Goal: Check status: Check status

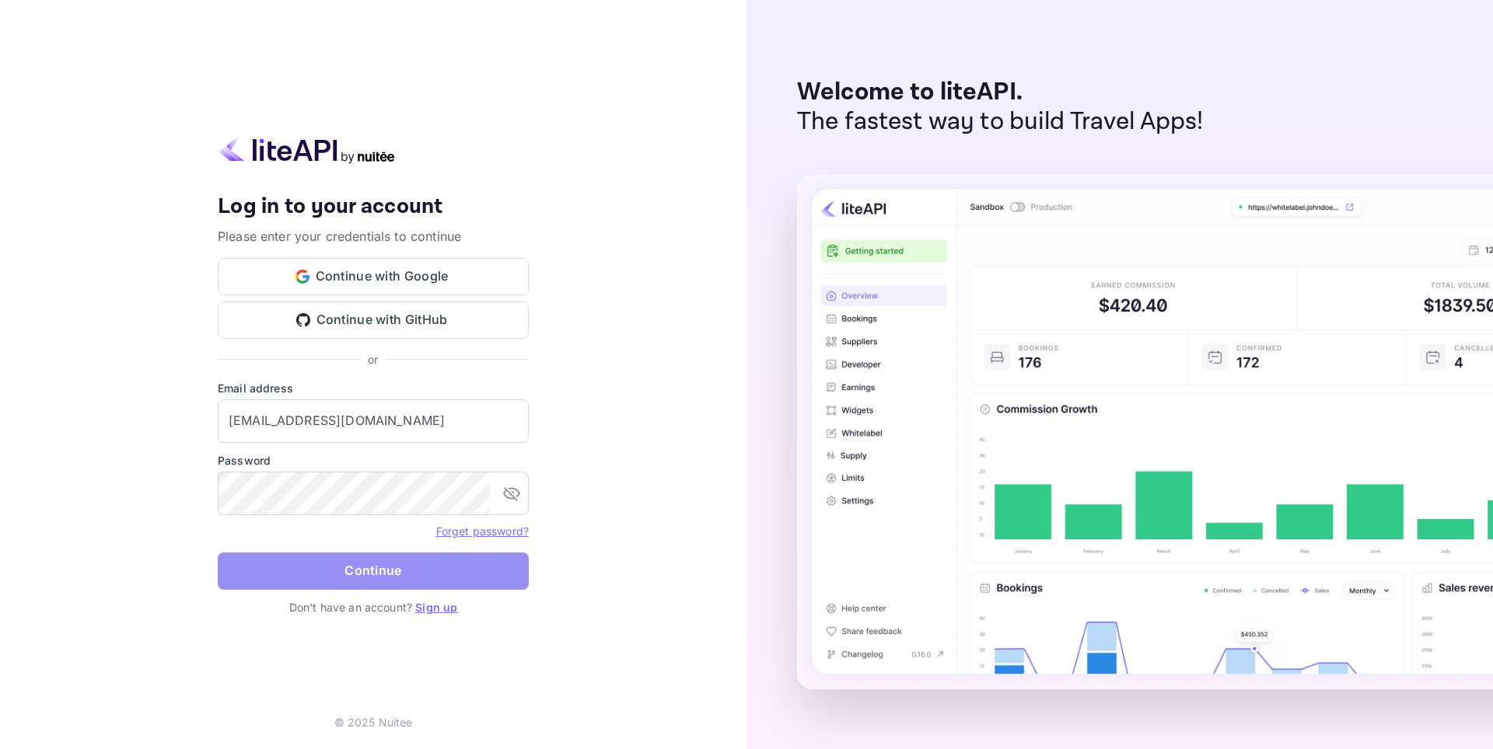
click at [340, 565] on button "Continue" at bounding box center [373, 571] width 311 height 37
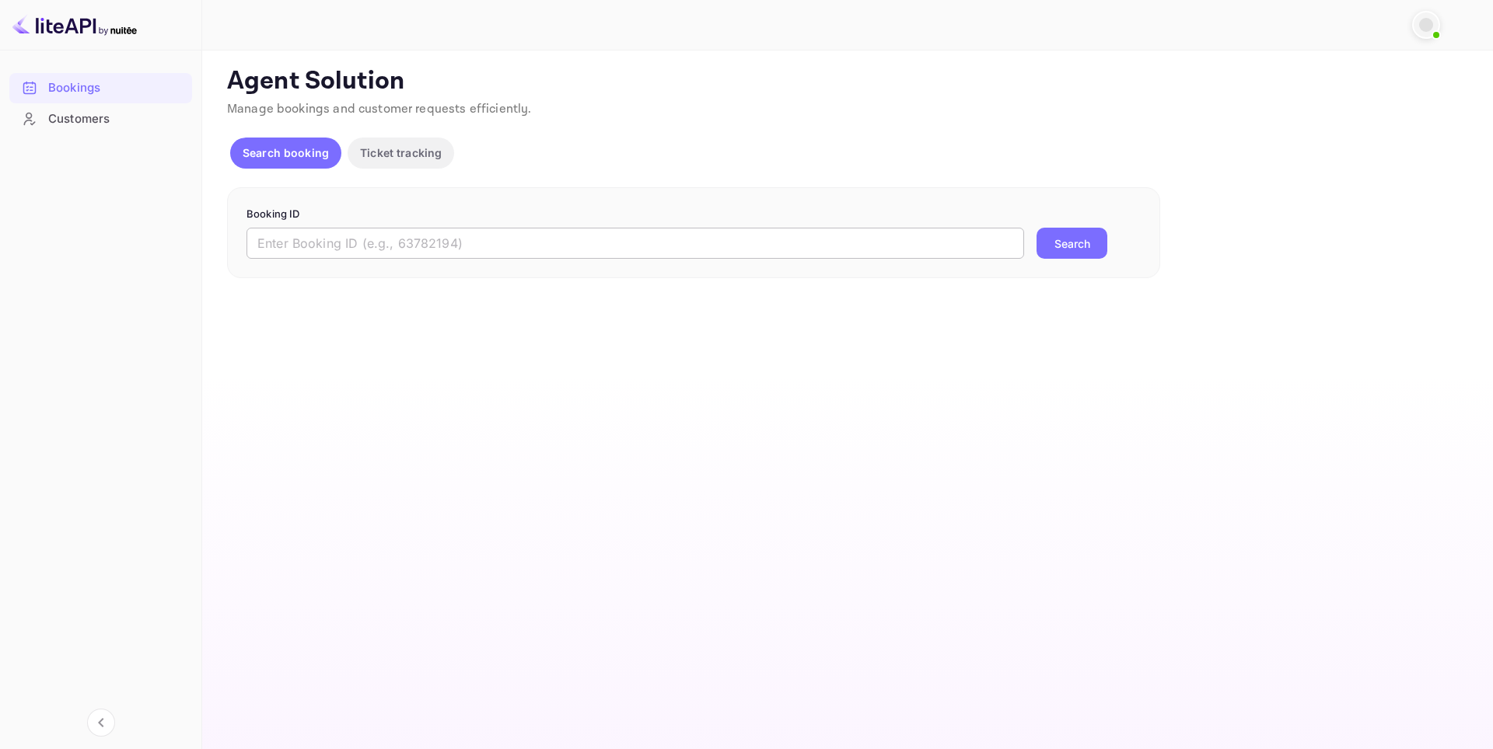
click at [367, 251] on input "text" at bounding box center [634, 243] width 777 height 31
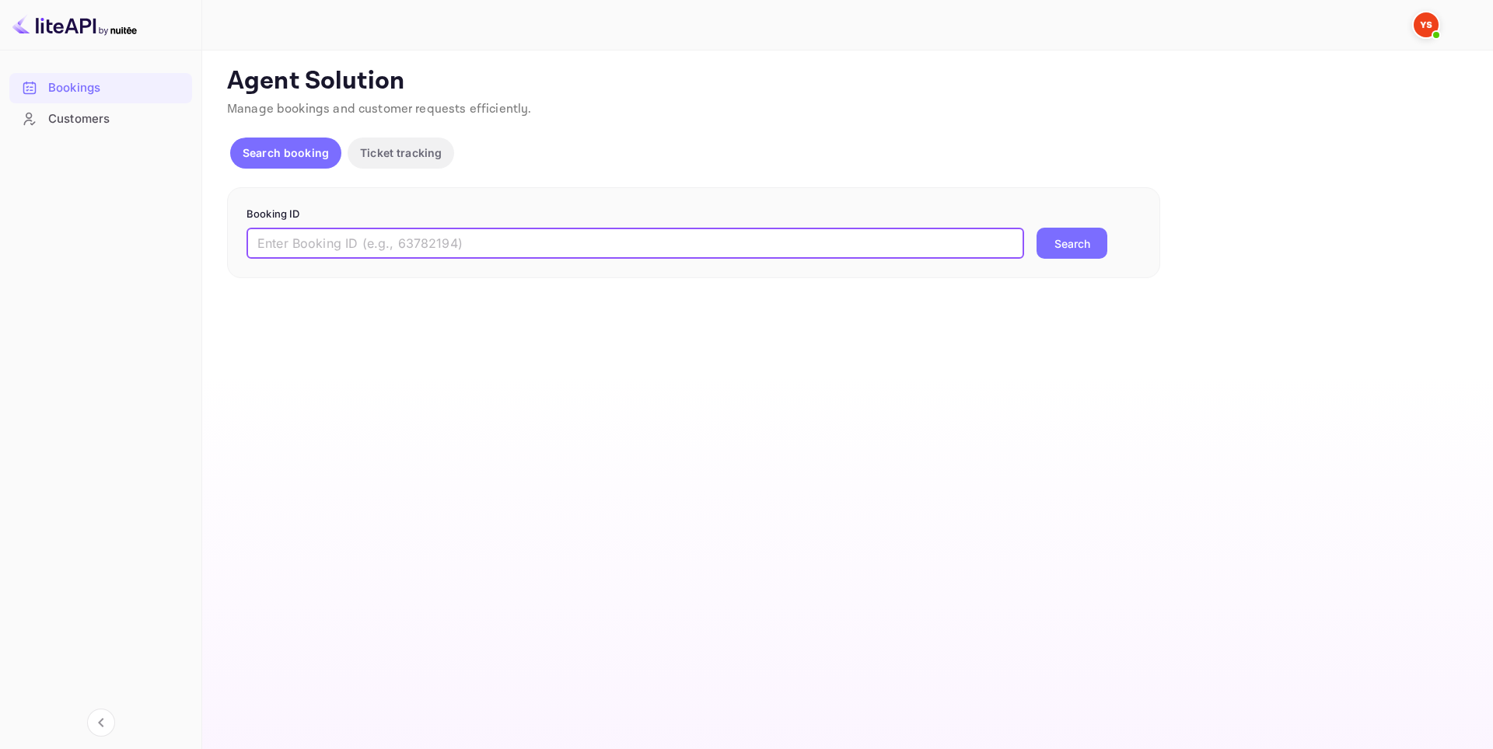
paste input "9128075"
type input "9128075"
click at [1056, 233] on button "Search" at bounding box center [1071, 243] width 71 height 31
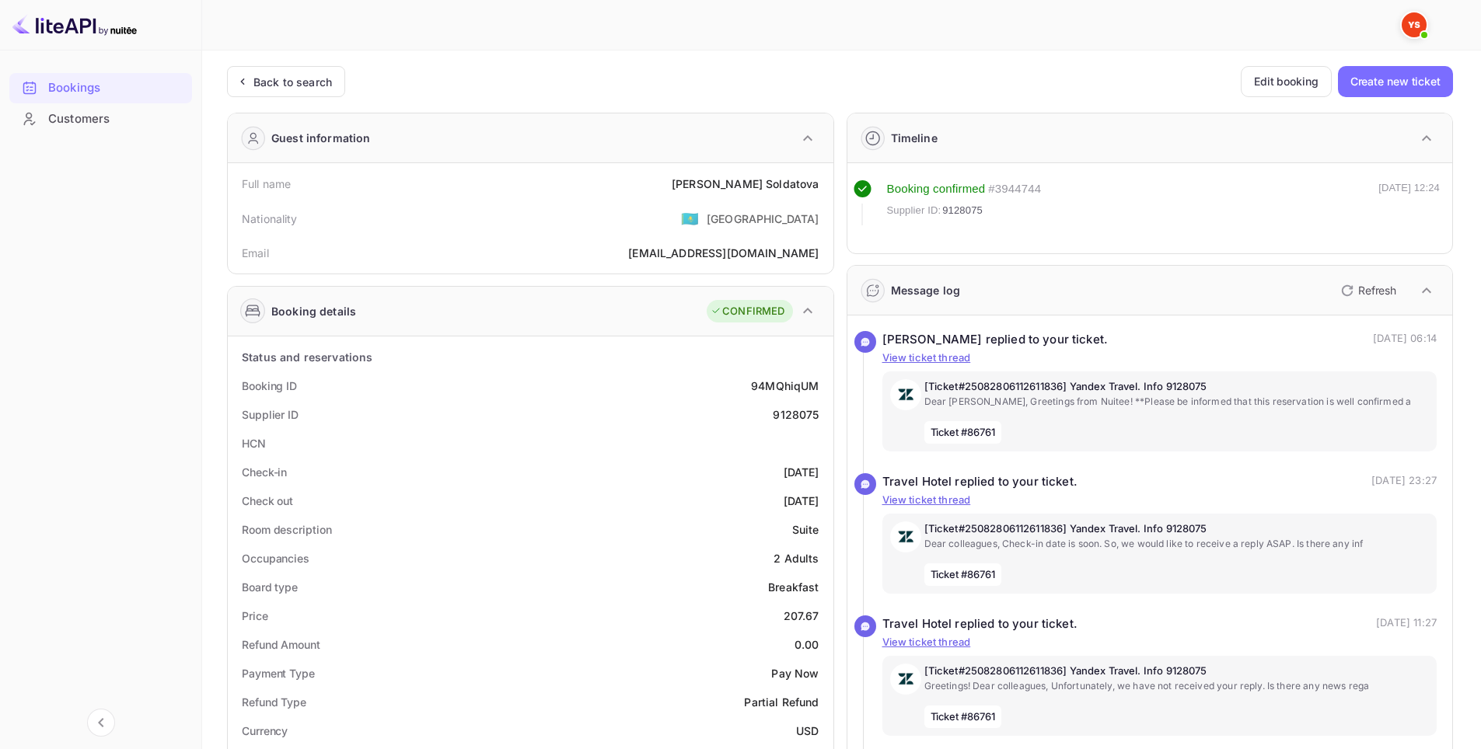
click at [791, 414] on div "9128075" at bounding box center [796, 415] width 46 height 16
copy div "9128075"
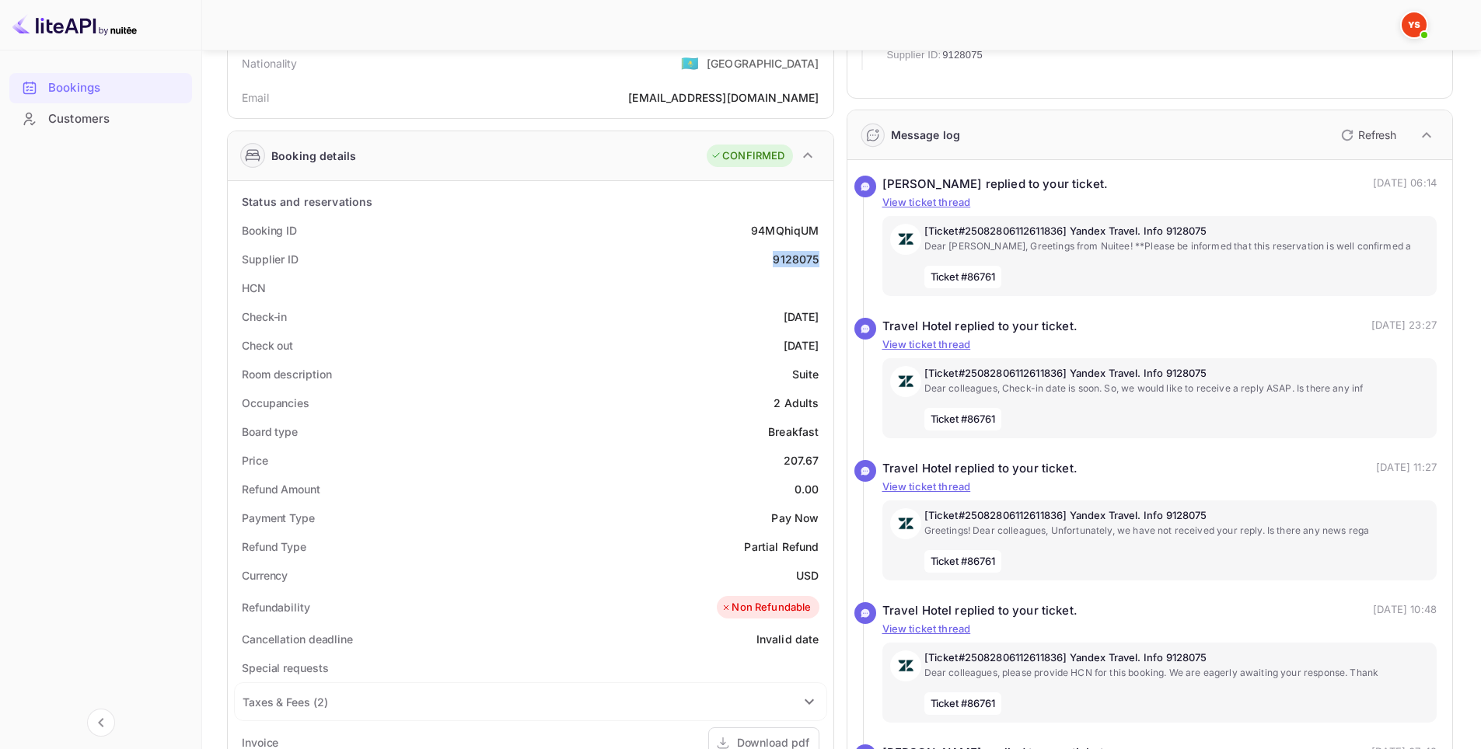
copy div "9128075"
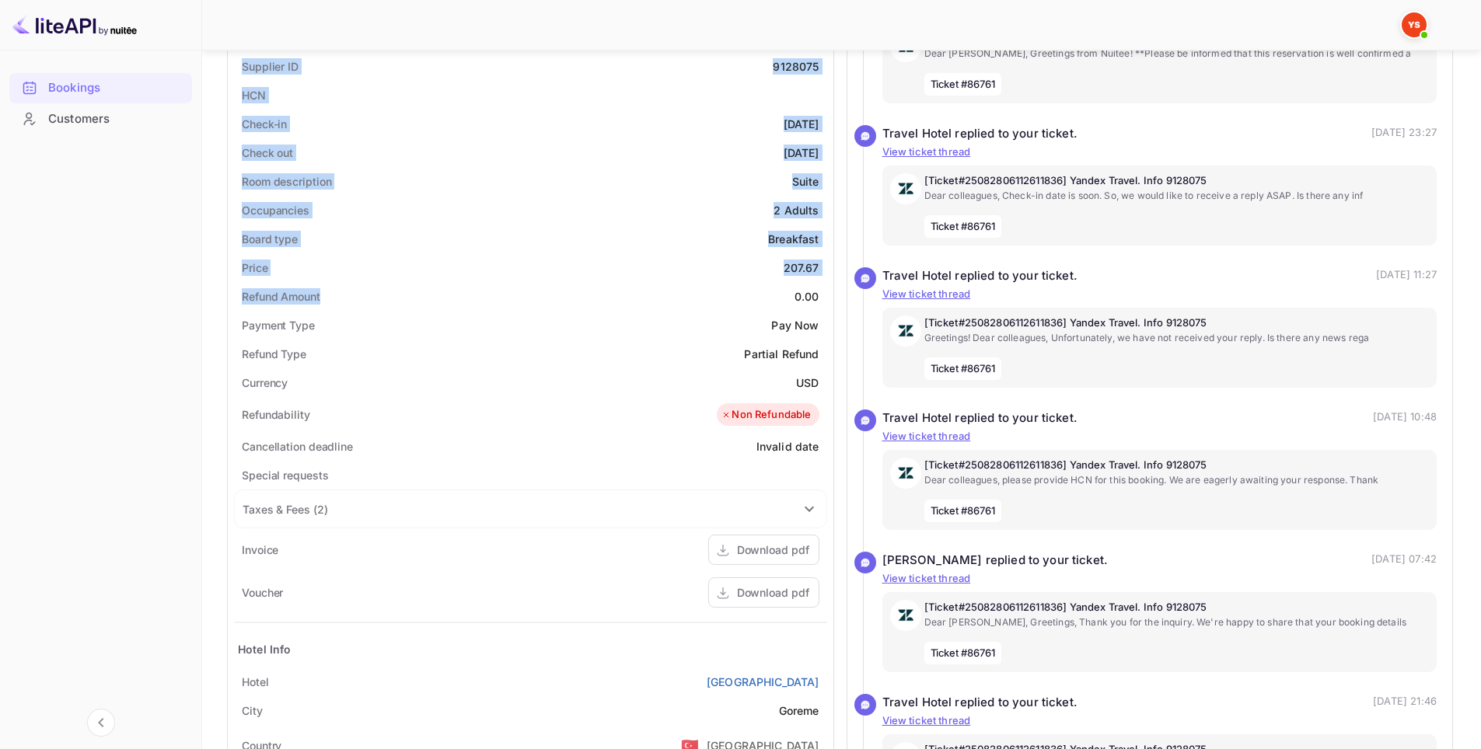
scroll to position [389, 0]
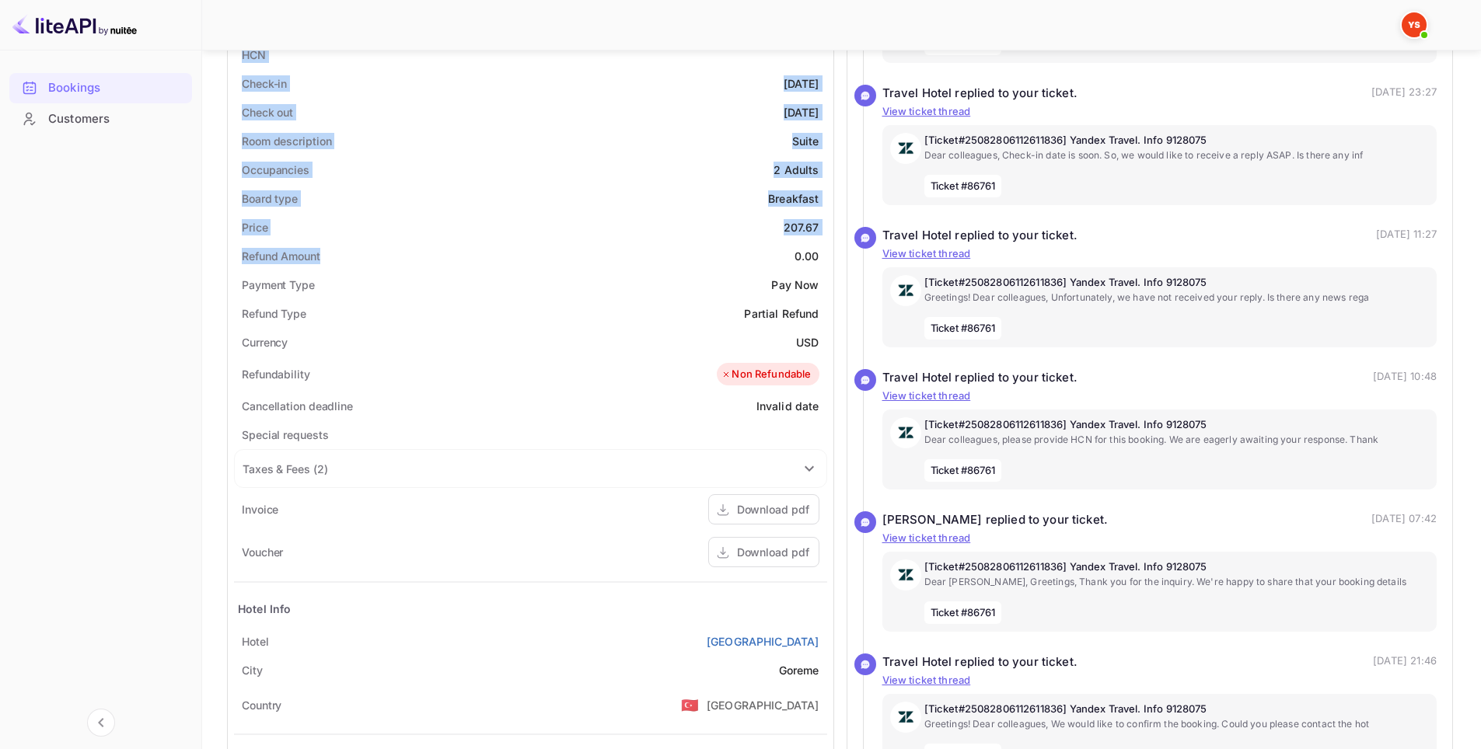
drag, startPoint x: 264, startPoint y: 204, endPoint x: 823, endPoint y: 639, distance: 708.6
copy div "Full name [PERSON_NAME] Nationality 🇰🇿 [DEMOGRAPHIC_DATA] Email [EMAIL_ADDRESS]…"
